Goal: Transaction & Acquisition: Book appointment/travel/reservation

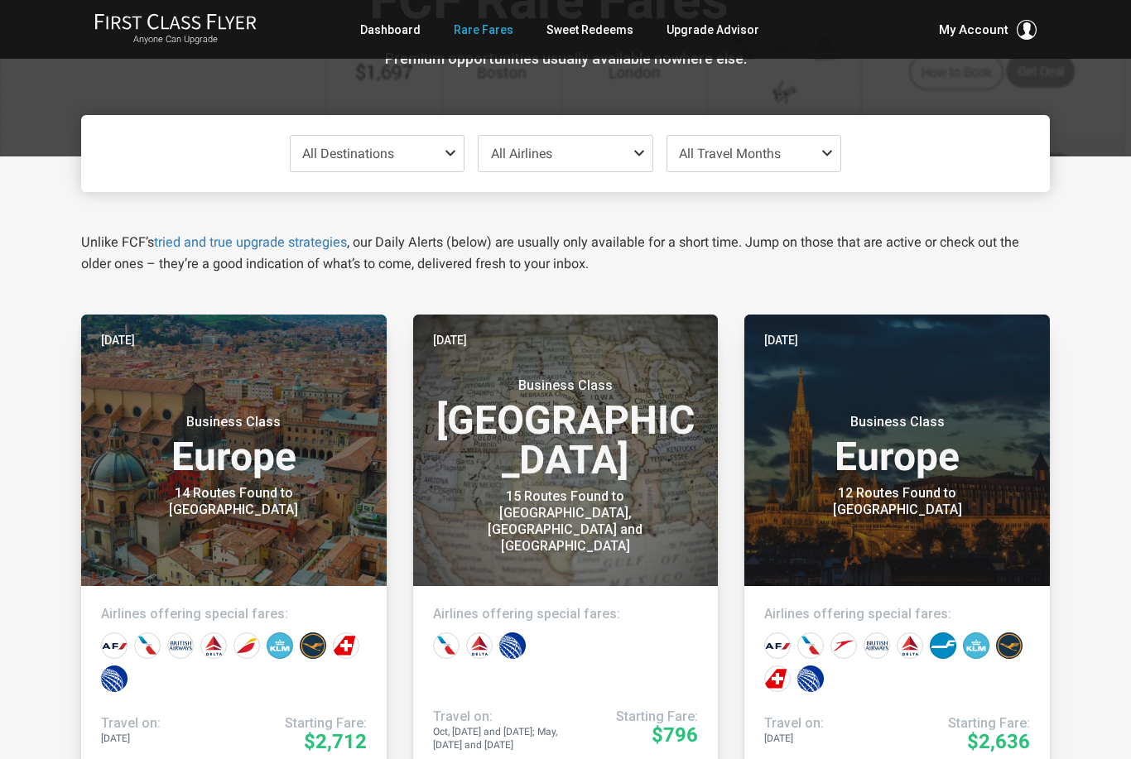
scroll to position [118, 0]
click at [456, 149] on span at bounding box center [454, 152] width 20 height 13
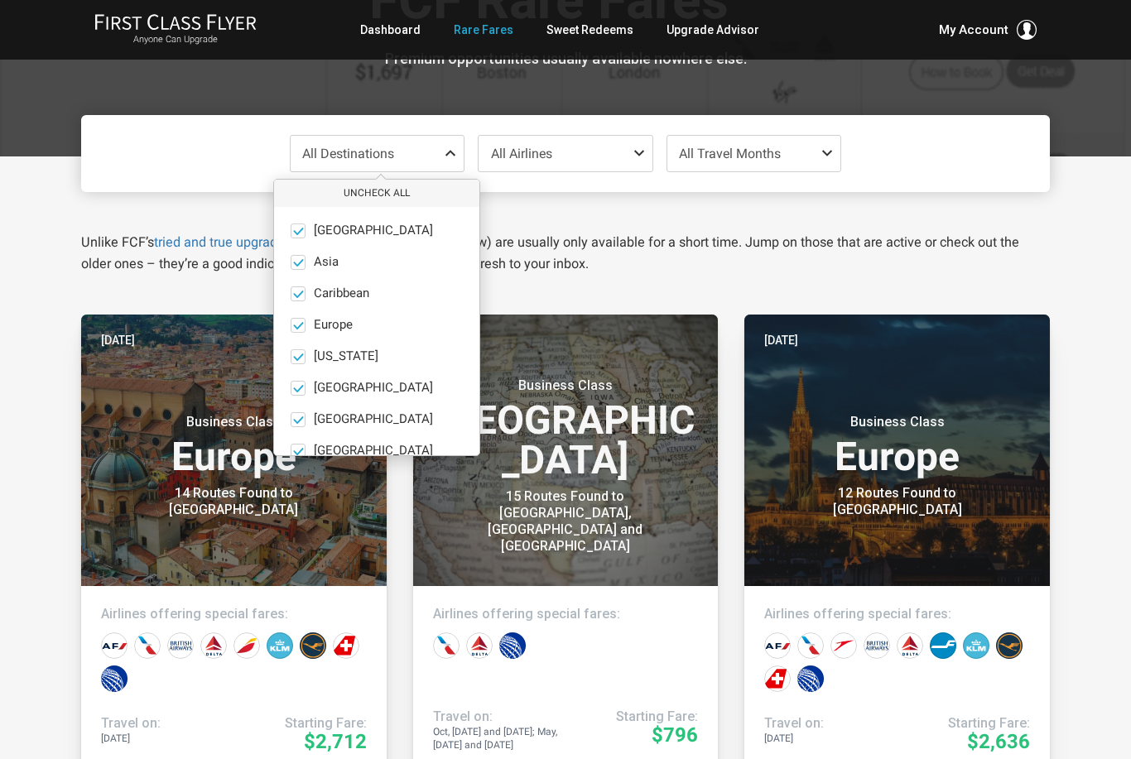
click at [401, 202] on button "Uncheck All" at bounding box center [376, 193] width 205 height 27
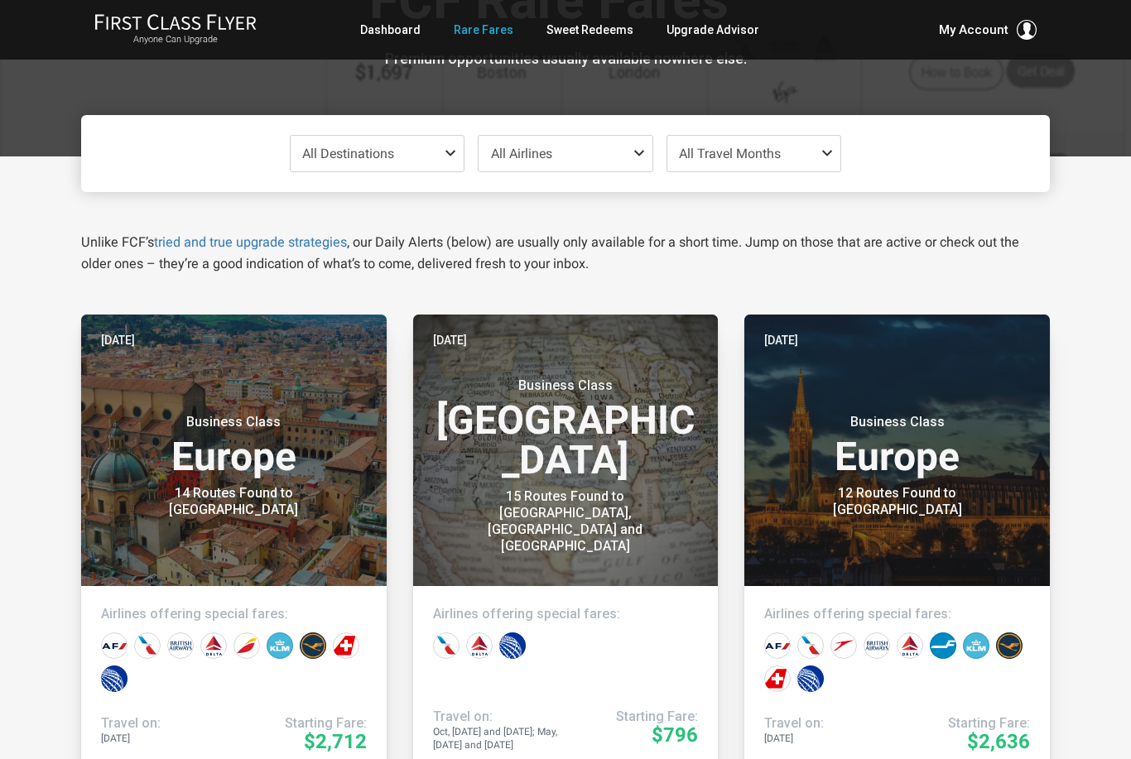
click at [460, 142] on span "All Destinations" at bounding box center [377, 154] width 174 height 36
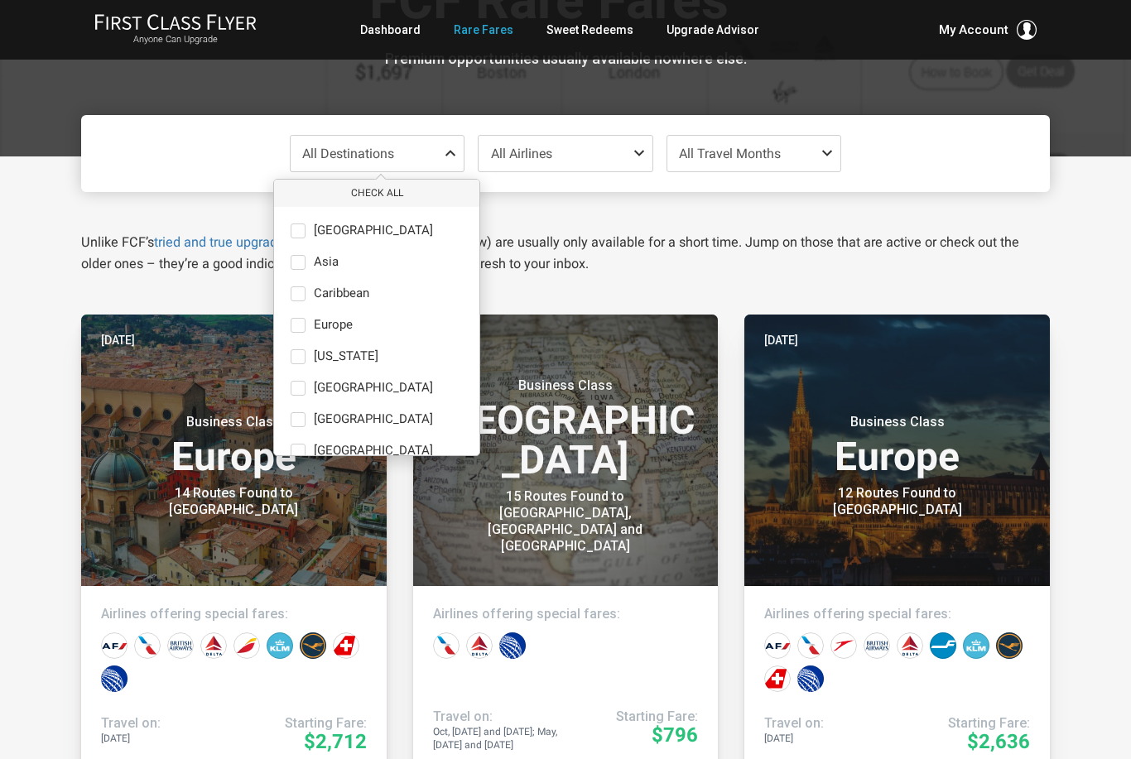
click at [311, 329] on label "Europe only" at bounding box center [376, 325] width 205 height 15
click at [0, 0] on input "Europe only" at bounding box center [0, 0] width 0 height 0
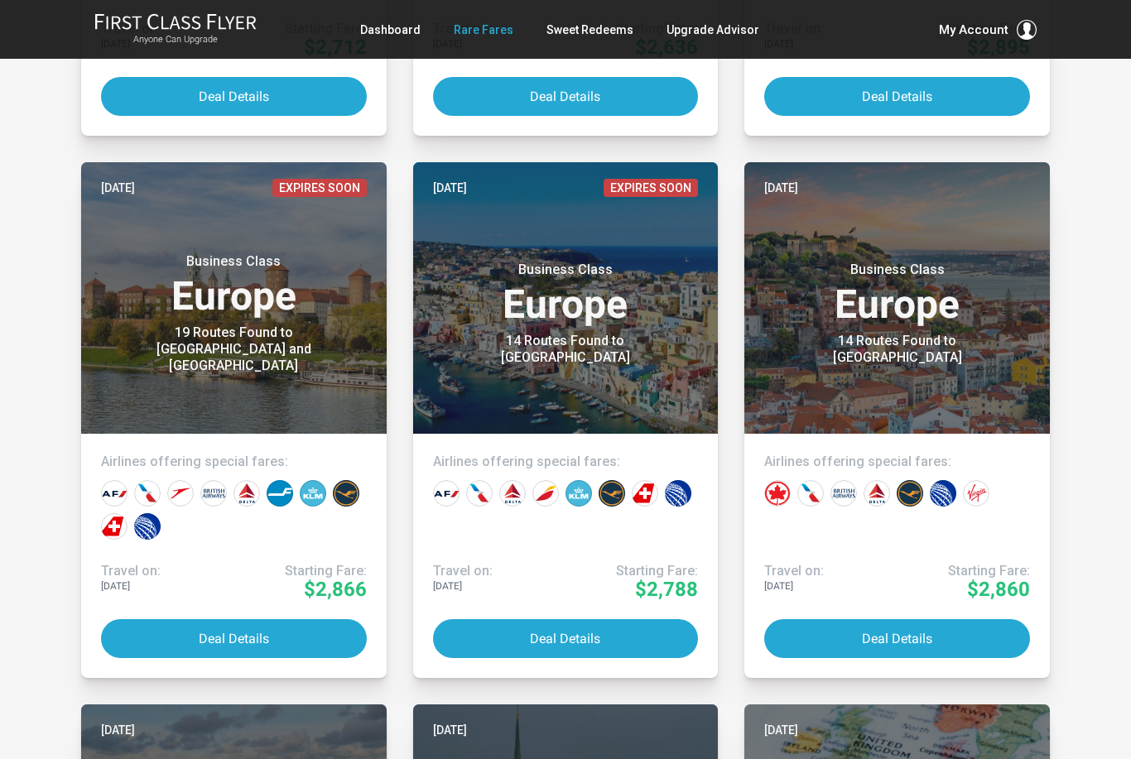
scroll to position [812, 0]
click at [947, 636] on button "Deal Details" at bounding box center [897, 638] width 266 height 39
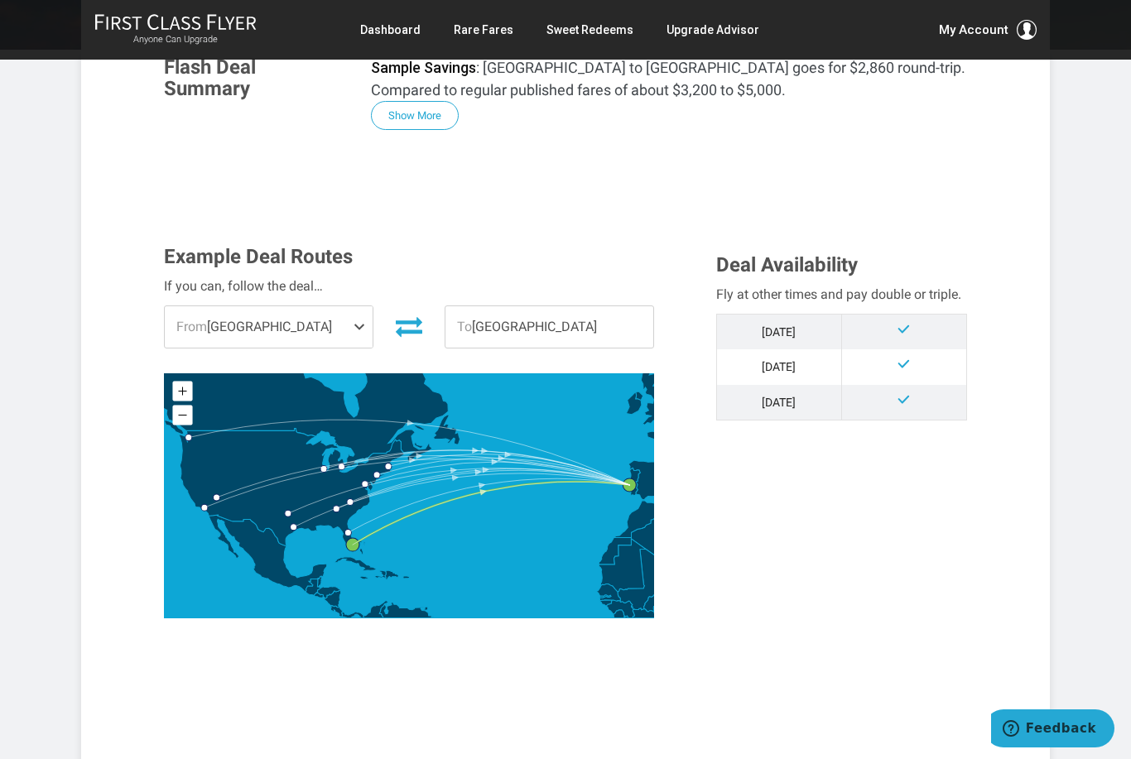
scroll to position [289, 0]
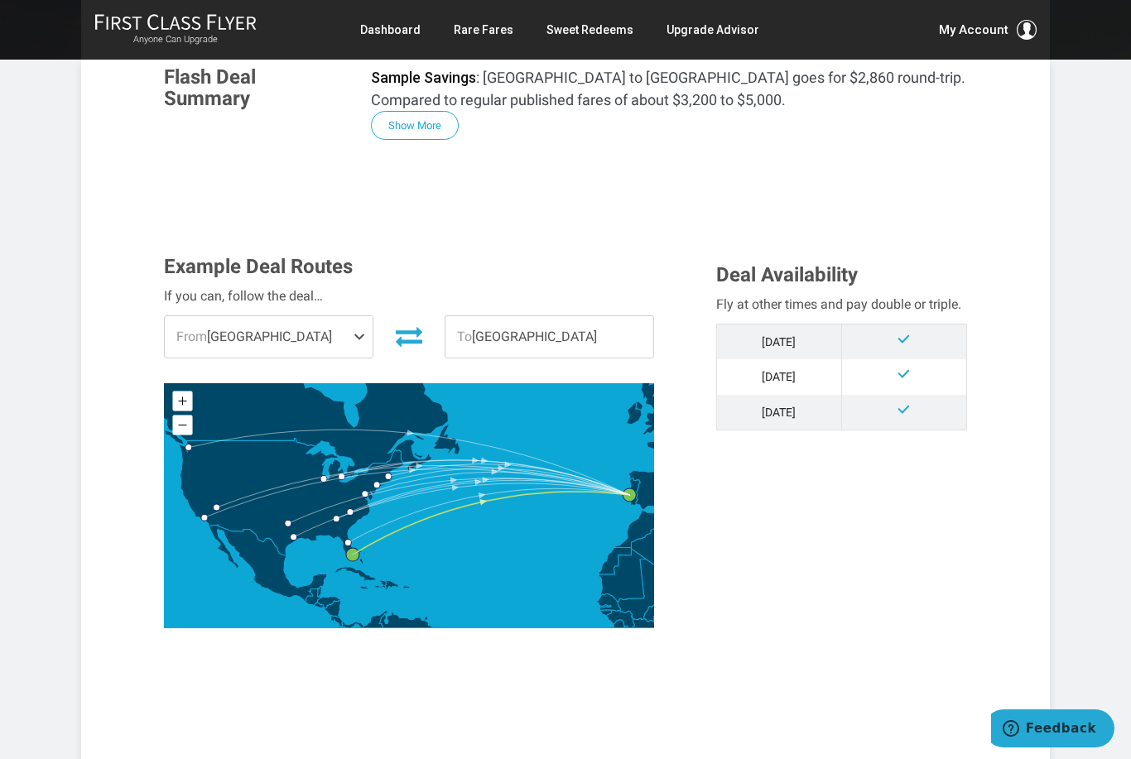
click at [361, 334] on span at bounding box center [363, 336] width 20 height 41
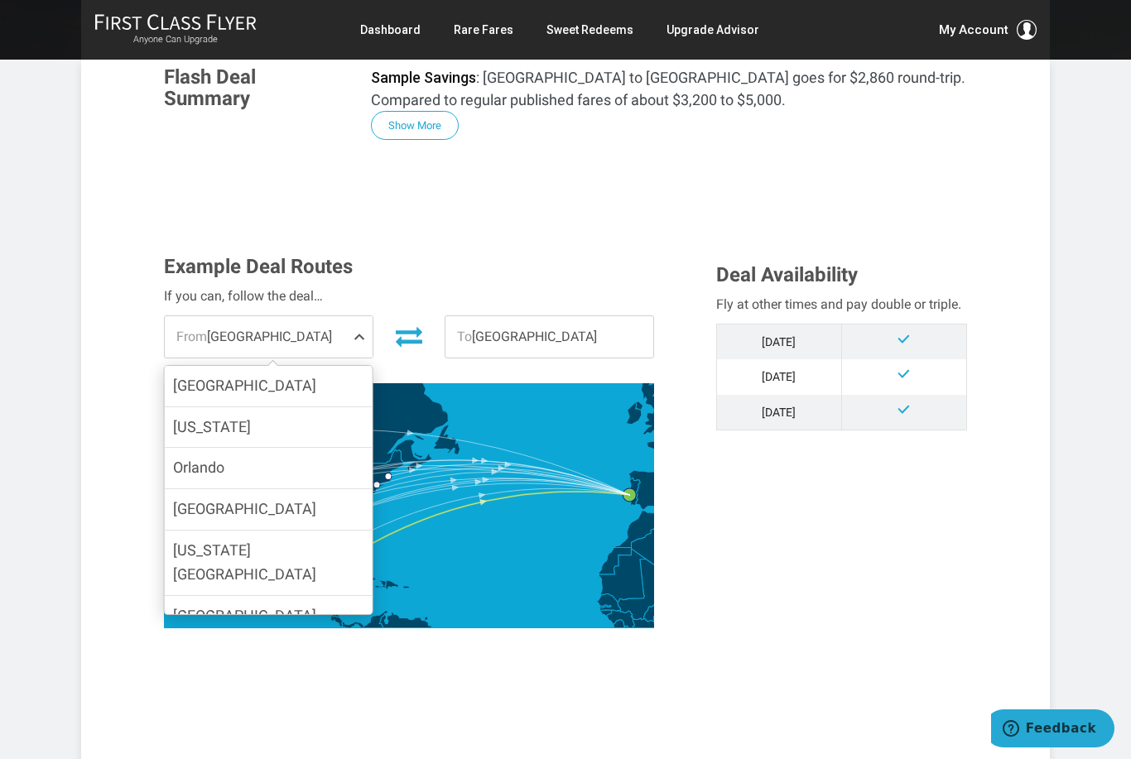
click at [330, 512] on label "[GEOGRAPHIC_DATA]" at bounding box center [269, 509] width 208 height 41
click at [0, 0] on input "[GEOGRAPHIC_DATA]" at bounding box center [0, 0] width 0 height 0
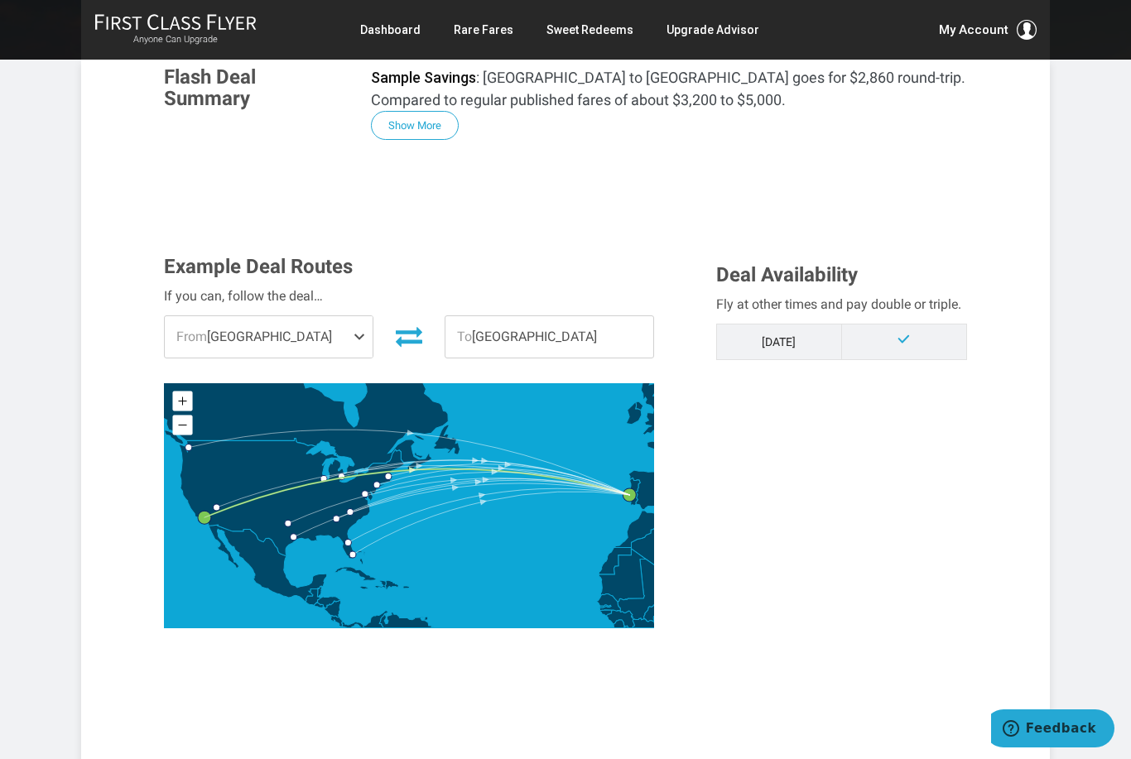
click at [348, 346] on span "From [GEOGRAPHIC_DATA]" at bounding box center [269, 336] width 208 height 41
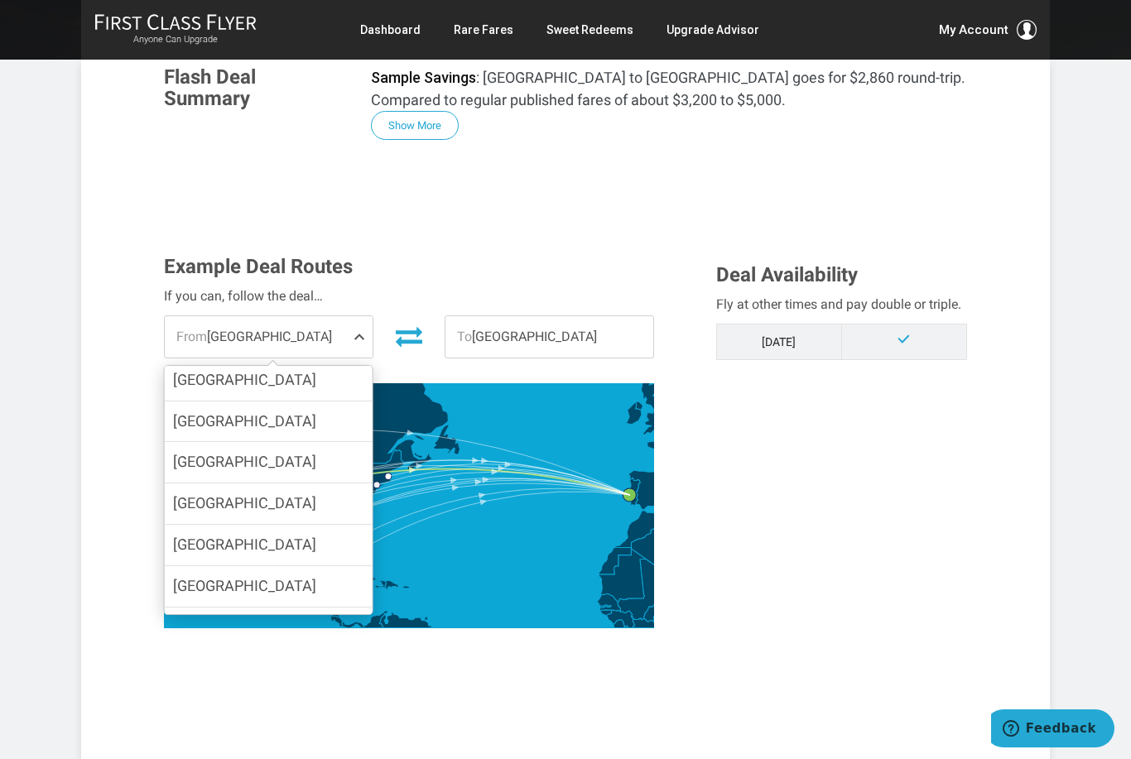
scroll to position [201, 0]
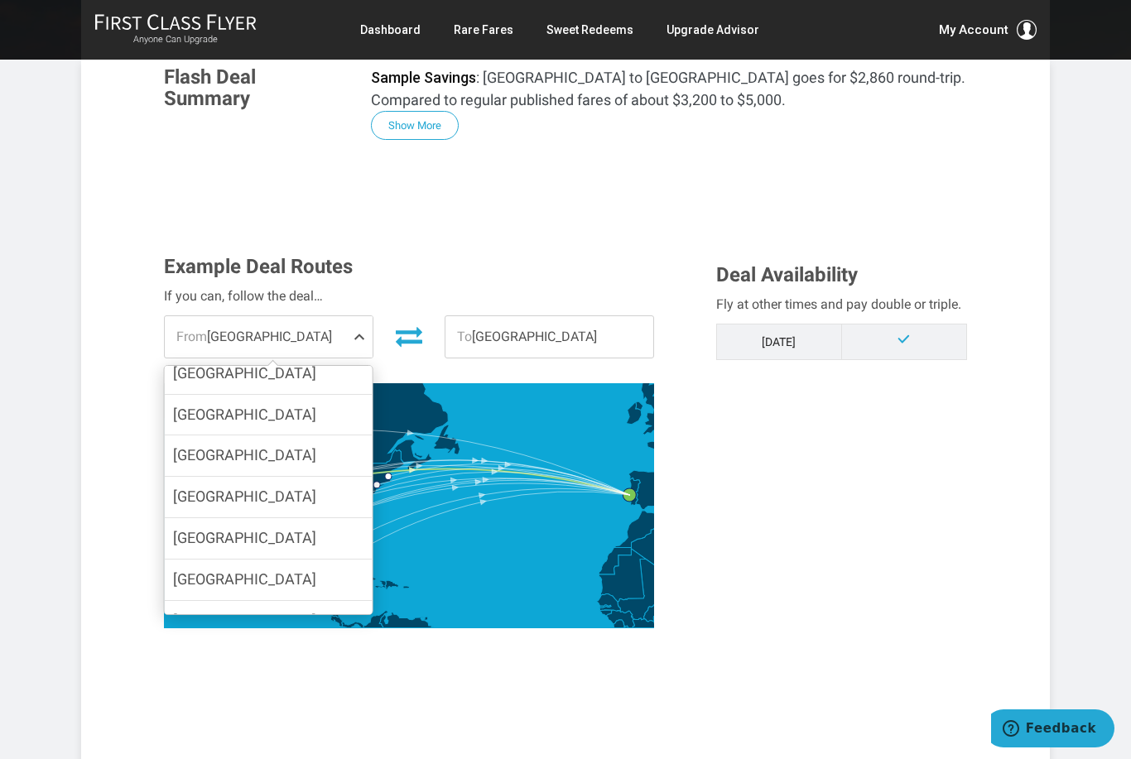
click at [335, 435] on label "[GEOGRAPHIC_DATA]" at bounding box center [269, 455] width 208 height 41
click at [0, 0] on input "[GEOGRAPHIC_DATA]" at bounding box center [0, 0] width 0 height 0
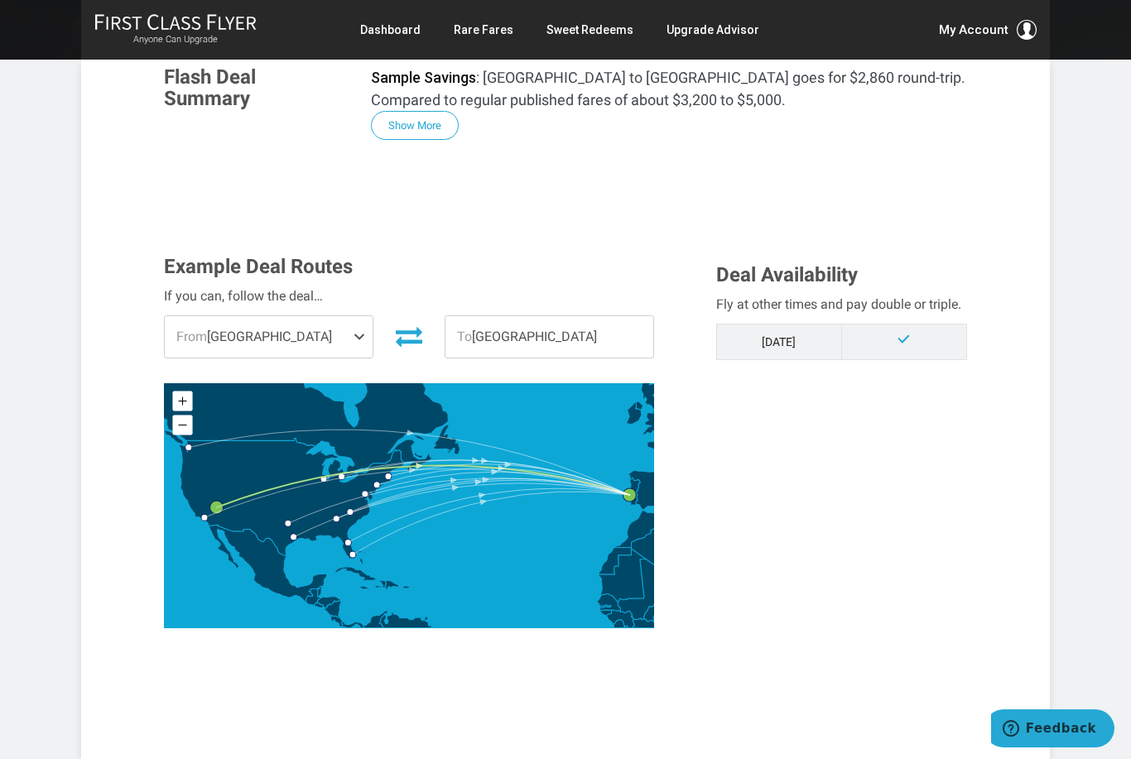
click at [342, 342] on span "From [GEOGRAPHIC_DATA]" at bounding box center [269, 336] width 208 height 41
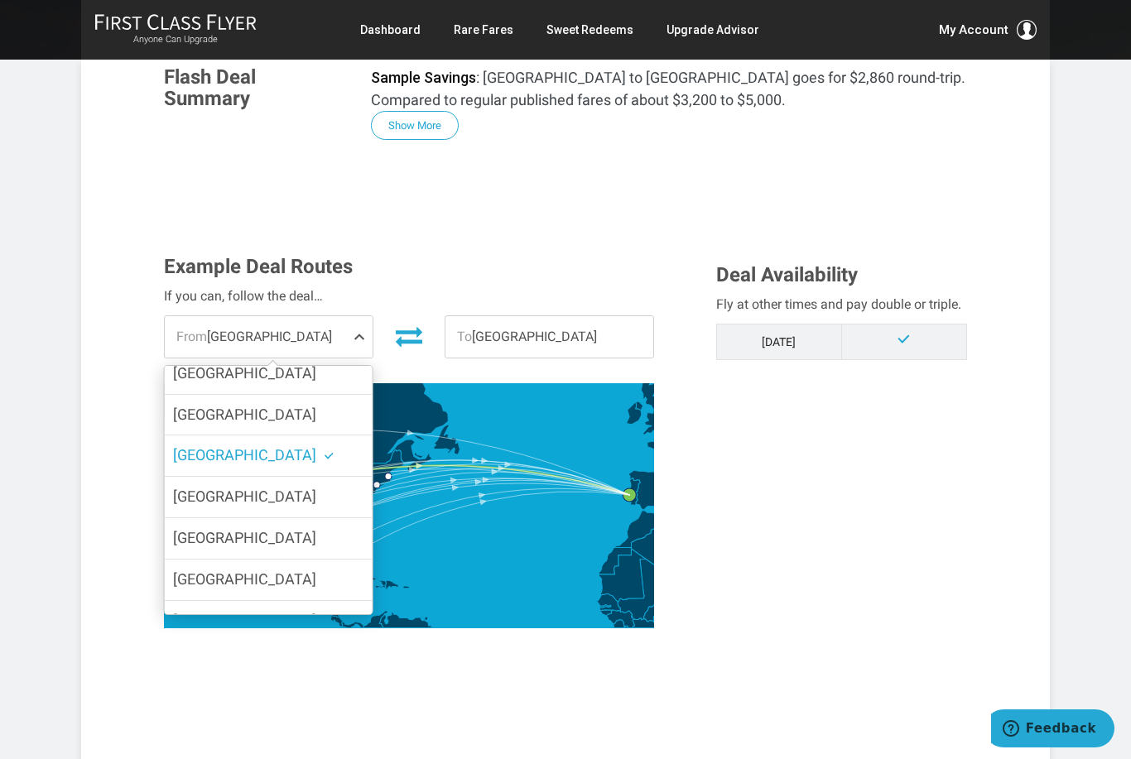
click at [343, 395] on label "[GEOGRAPHIC_DATA]" at bounding box center [269, 415] width 208 height 41
click at [0, 0] on input "[GEOGRAPHIC_DATA]" at bounding box center [0, 0] width 0 height 0
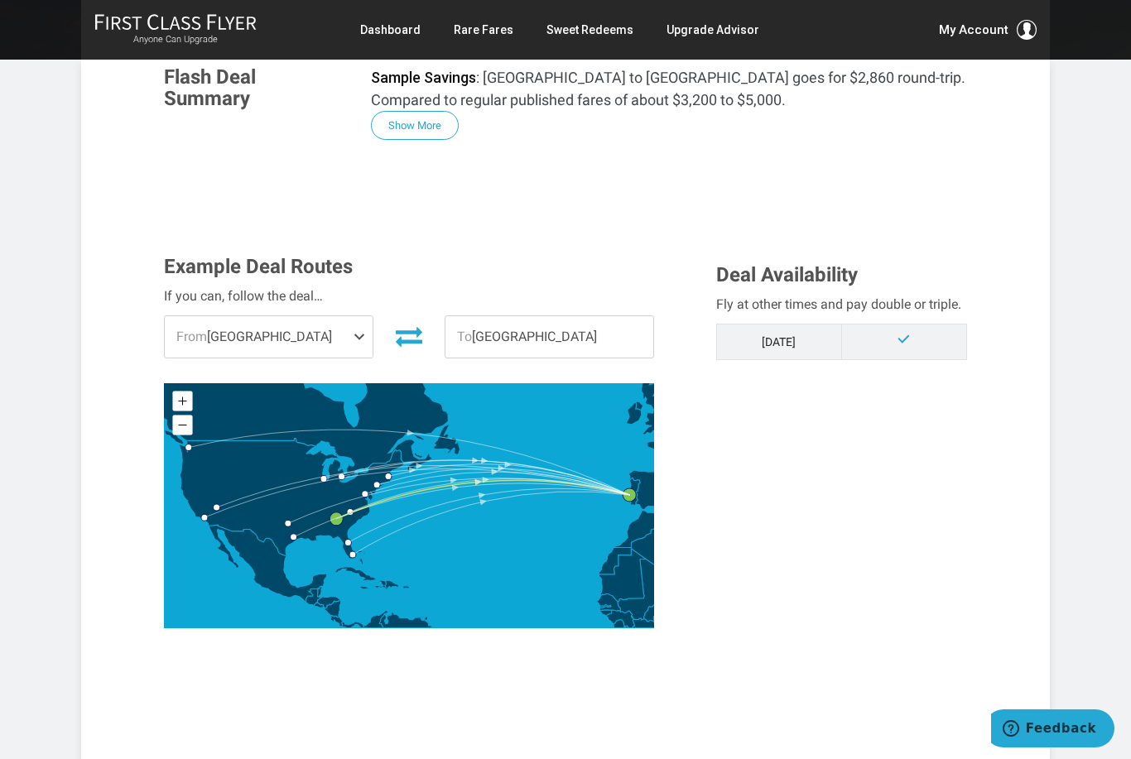
click at [334, 343] on span "From [GEOGRAPHIC_DATA]" at bounding box center [269, 336] width 208 height 41
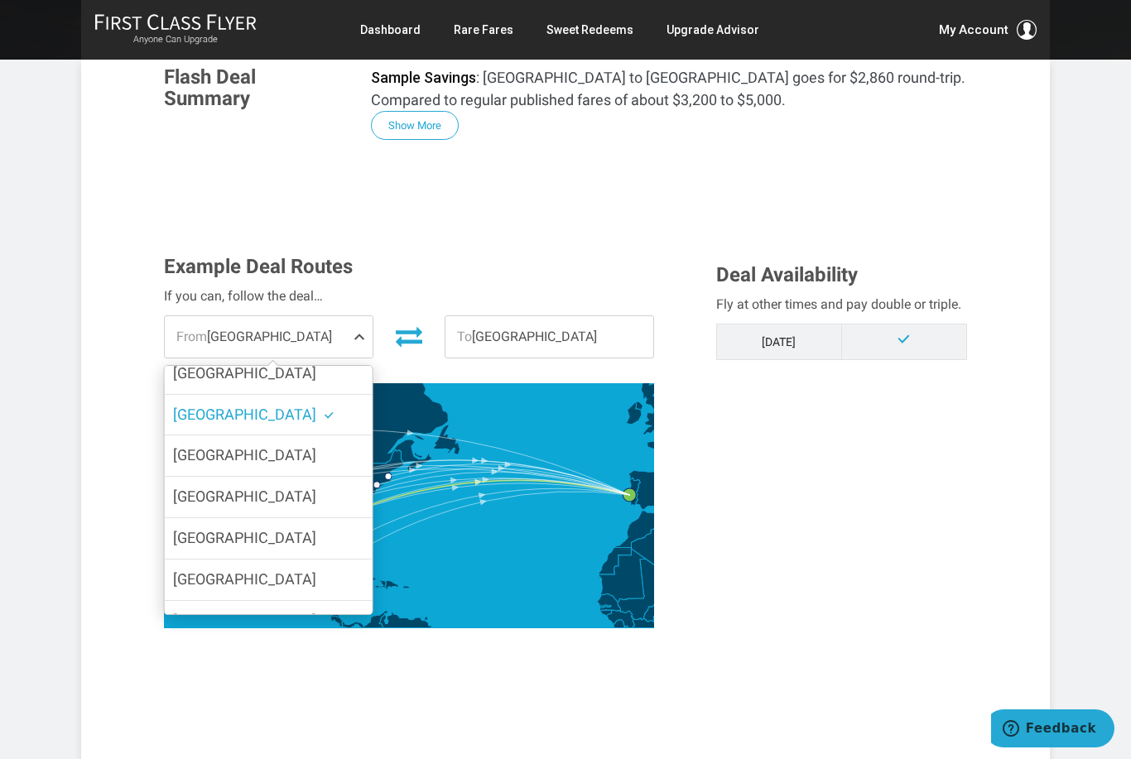
click at [308, 601] on label "[GEOGRAPHIC_DATA]" at bounding box center [269, 621] width 208 height 41
click at [0, 0] on input "[GEOGRAPHIC_DATA]" at bounding box center [0, 0] width 0 height 0
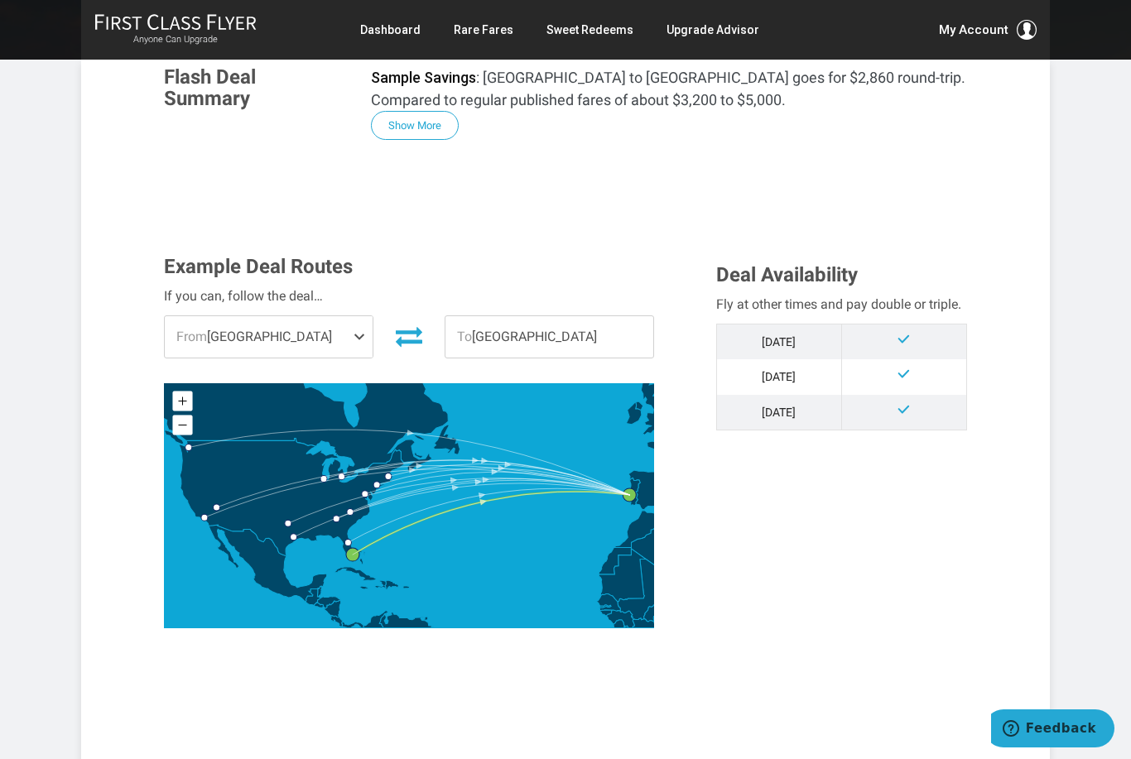
click at [357, 343] on span at bounding box center [363, 336] width 20 height 41
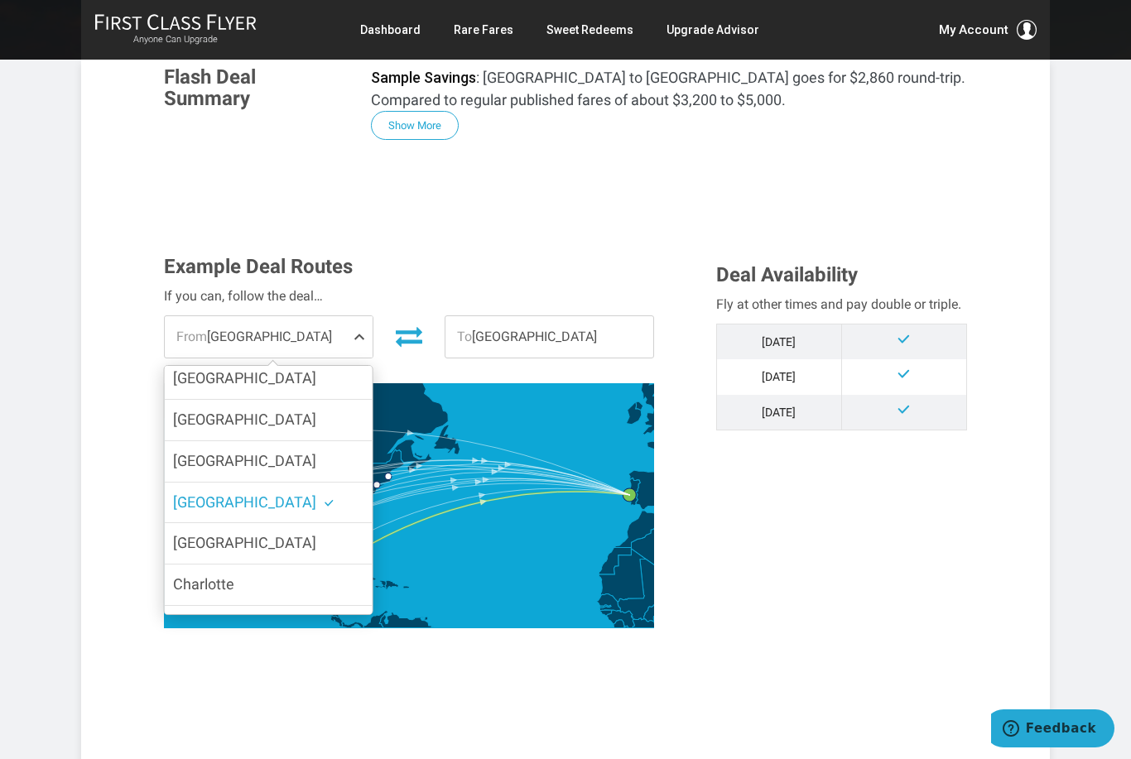
scroll to position [319, 0]
click at [358, 401] on label "[GEOGRAPHIC_DATA]" at bounding box center [269, 421] width 208 height 41
click at [0, 0] on input "[GEOGRAPHIC_DATA]" at bounding box center [0, 0] width 0 height 0
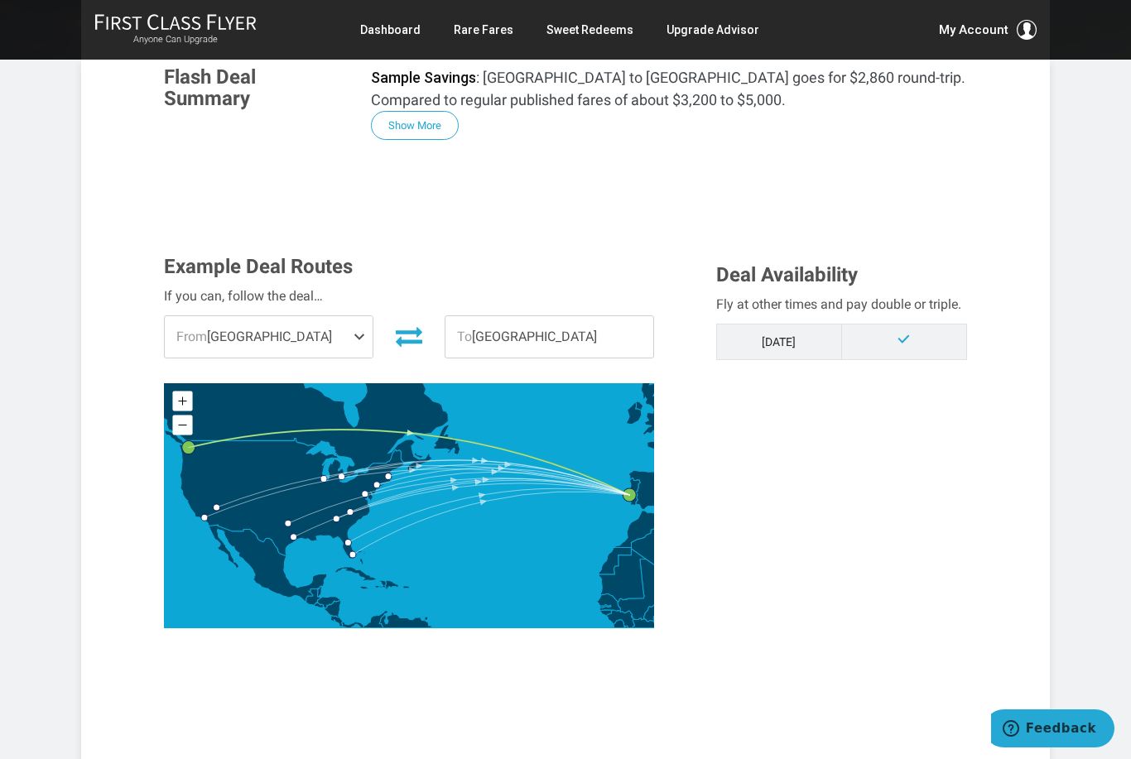
click at [353, 334] on span at bounding box center [363, 336] width 20 height 41
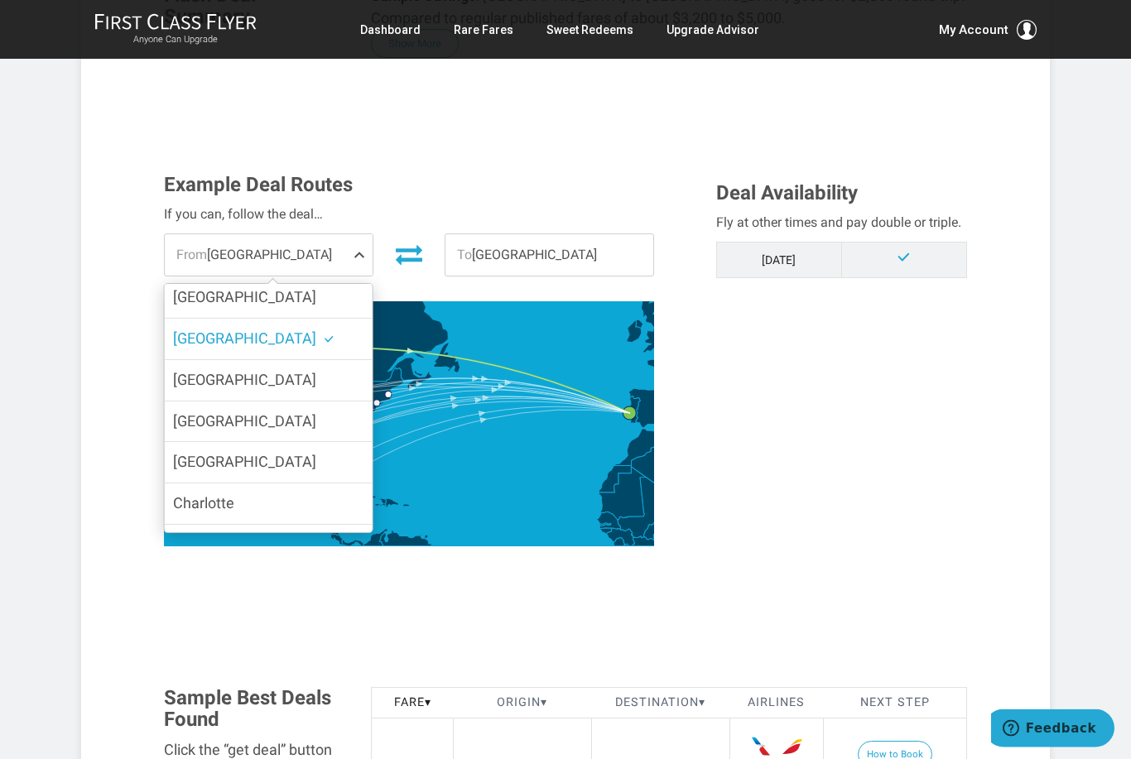
scroll to position [371, 0]
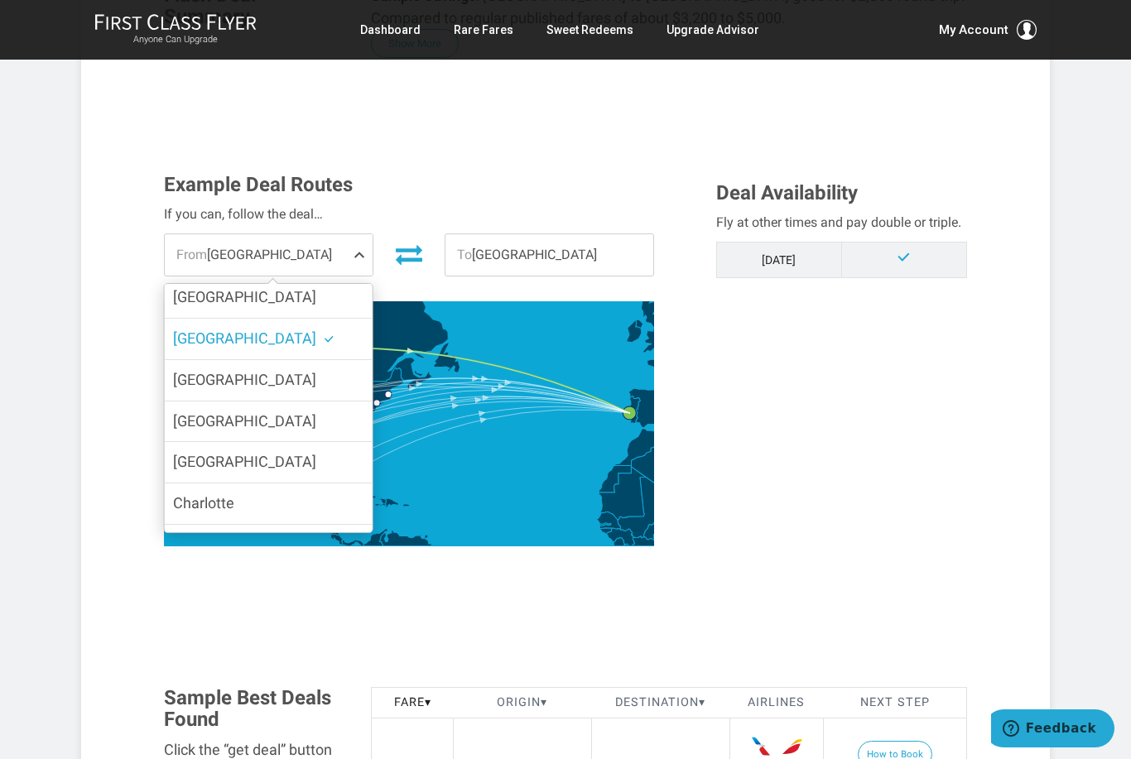
click at [337, 525] on label "[GEOGRAPHIC_DATA]" at bounding box center [269, 545] width 208 height 41
click at [0, 0] on input "[GEOGRAPHIC_DATA]" at bounding box center [0, 0] width 0 height 0
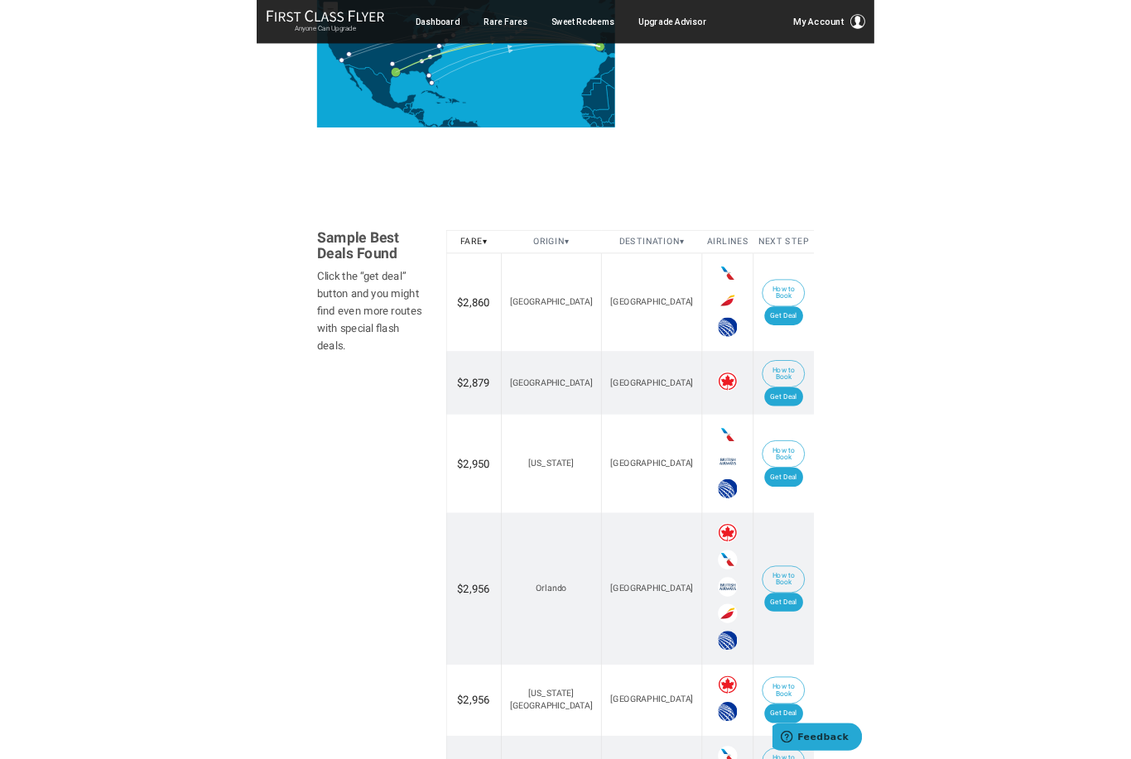
scroll to position [826, 0]
